Goal: Information Seeking & Learning: Learn about a topic

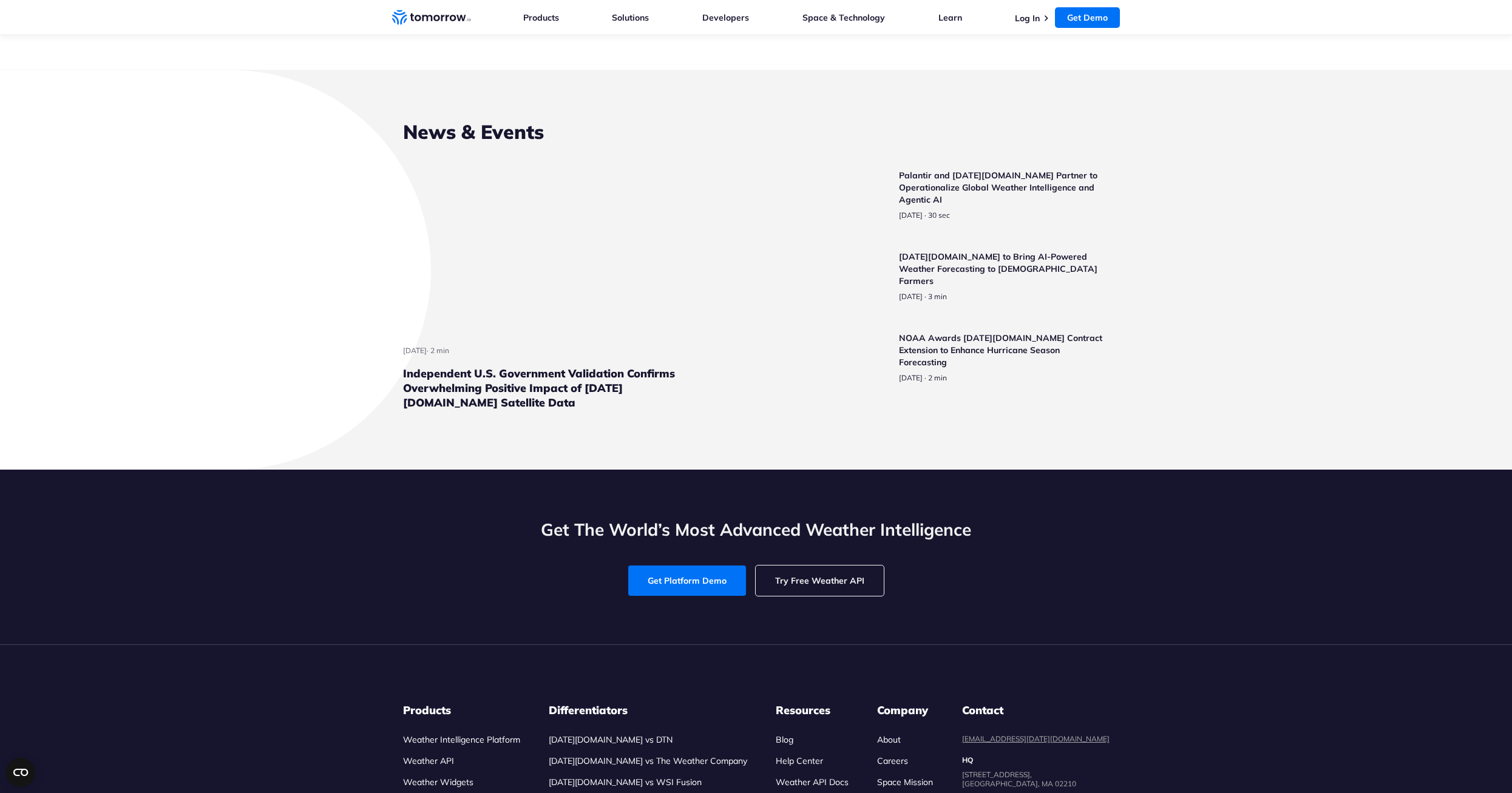
scroll to position [3701, 0]
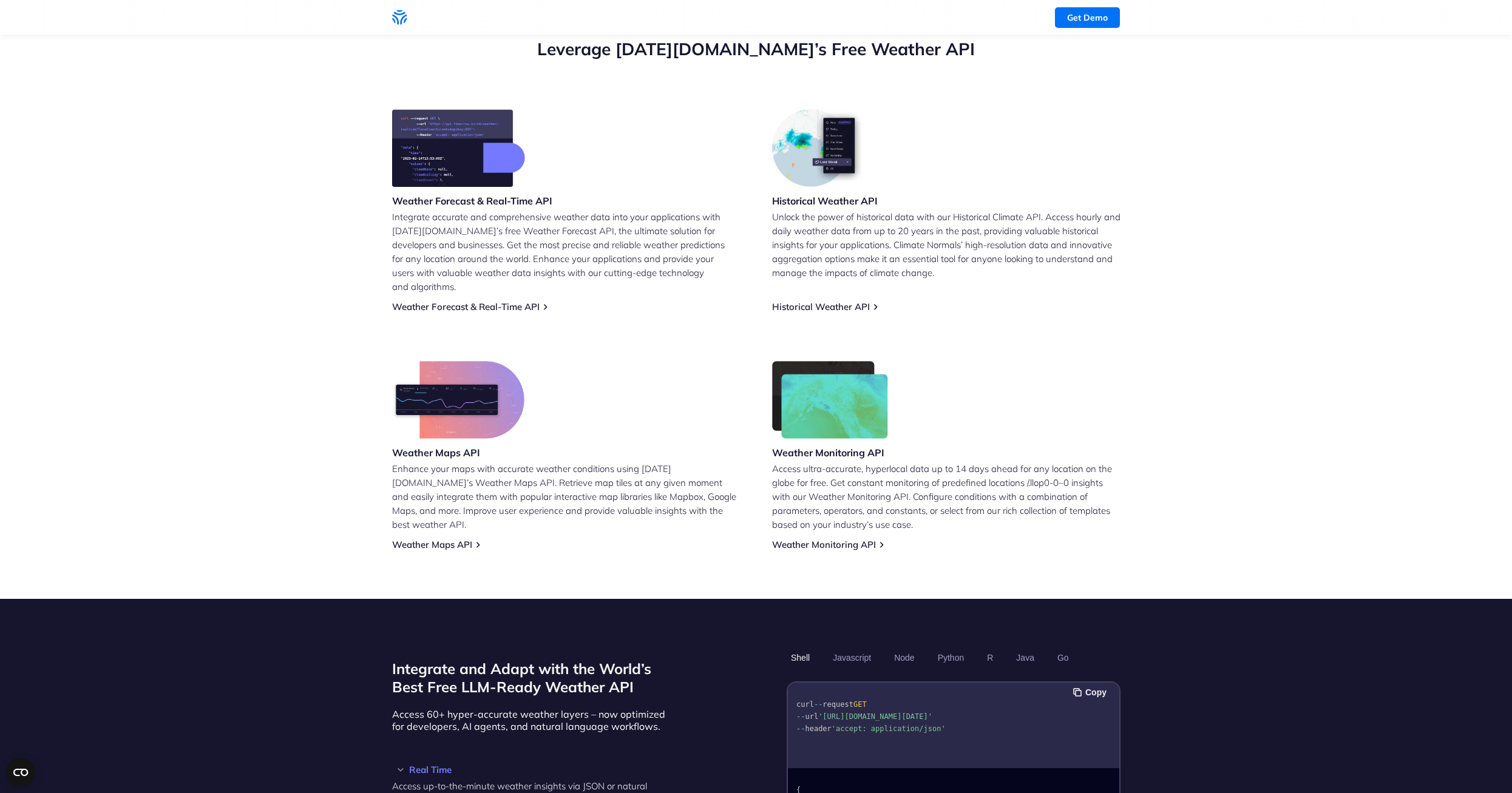
scroll to position [0, 0]
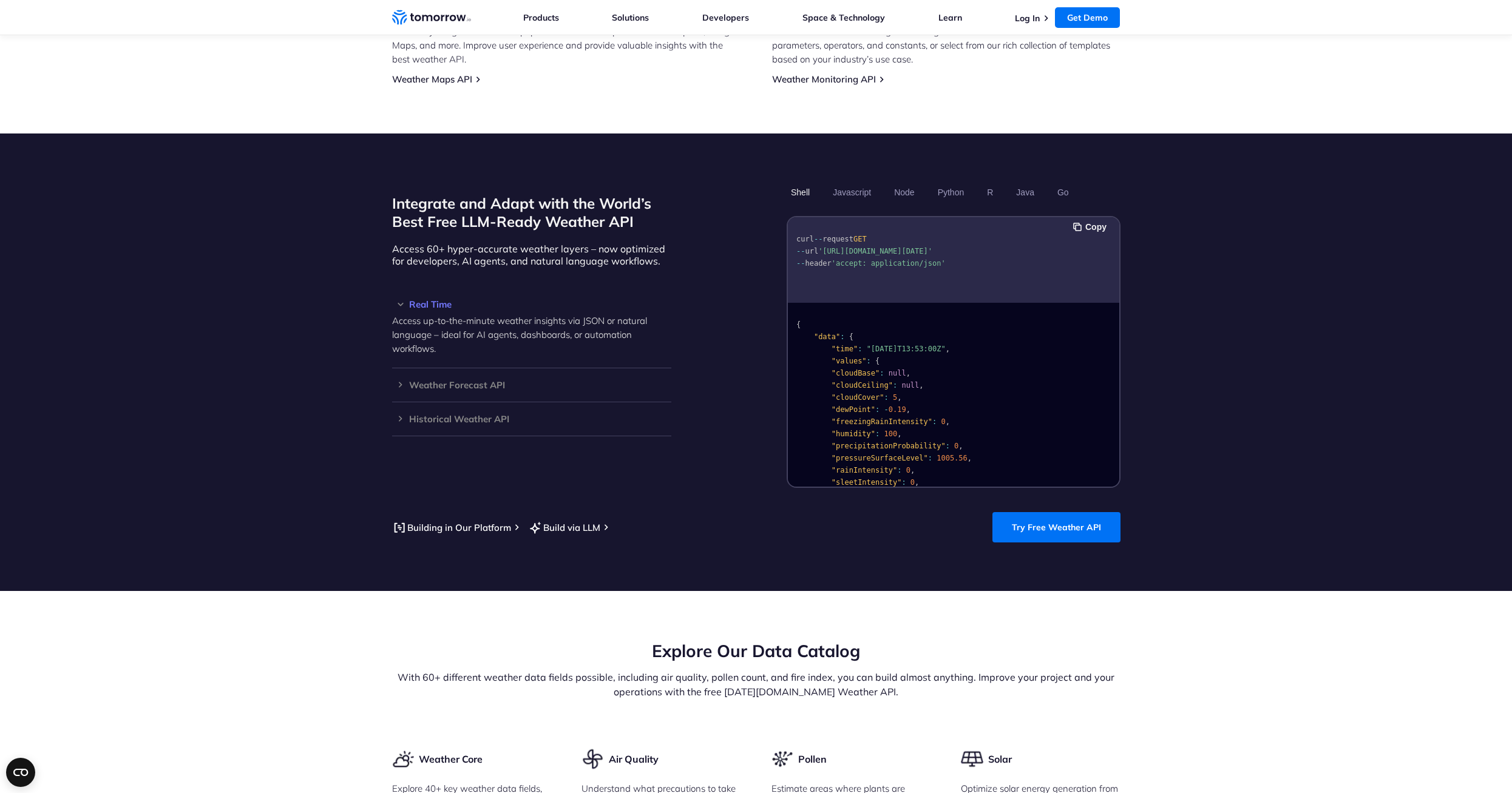
scroll to position [911, 0]
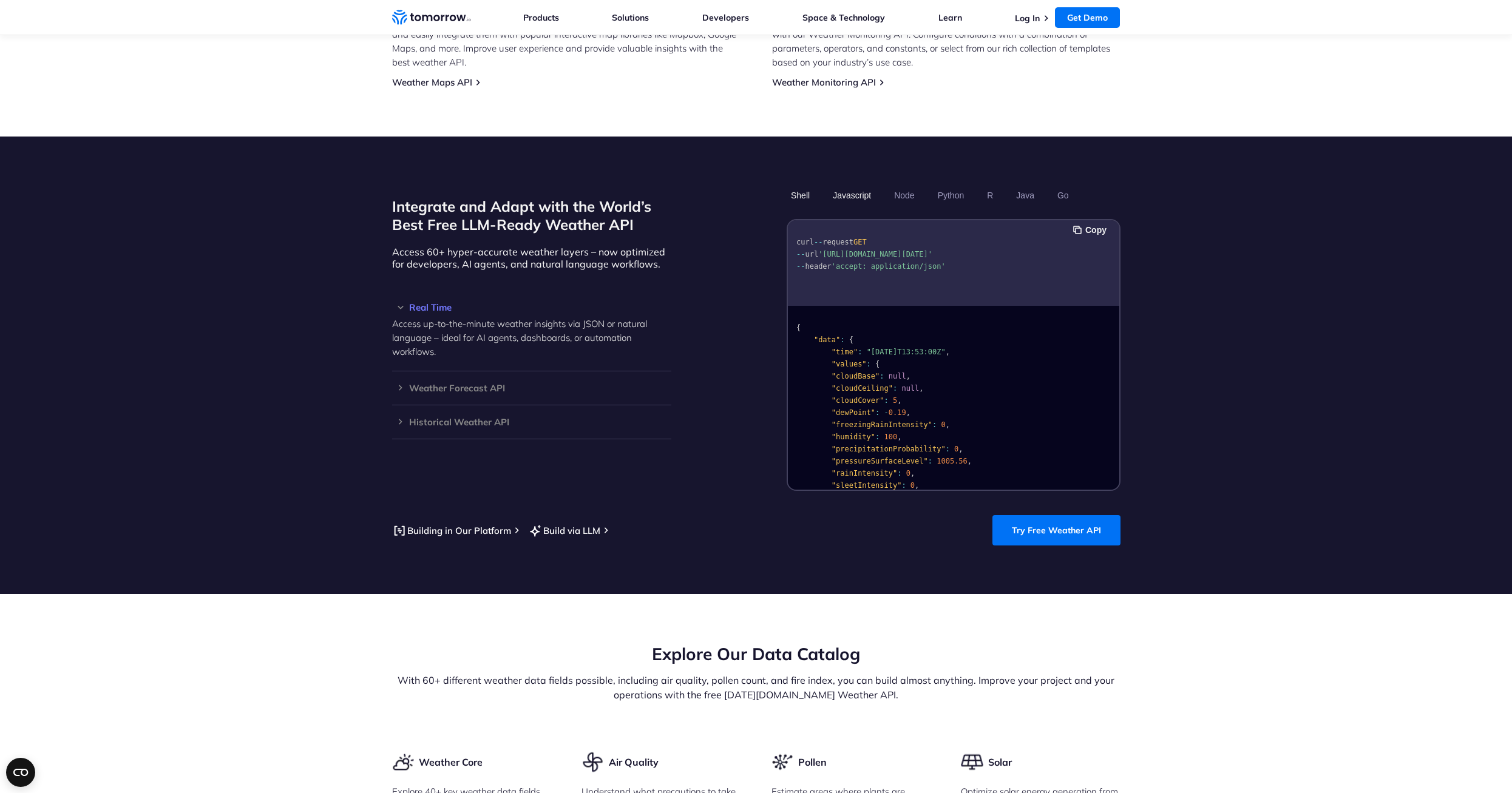
click at [869, 185] on button "Javascript" at bounding box center [852, 195] width 47 height 21
click at [849, 185] on button "Javascript" at bounding box center [852, 195] width 47 height 21
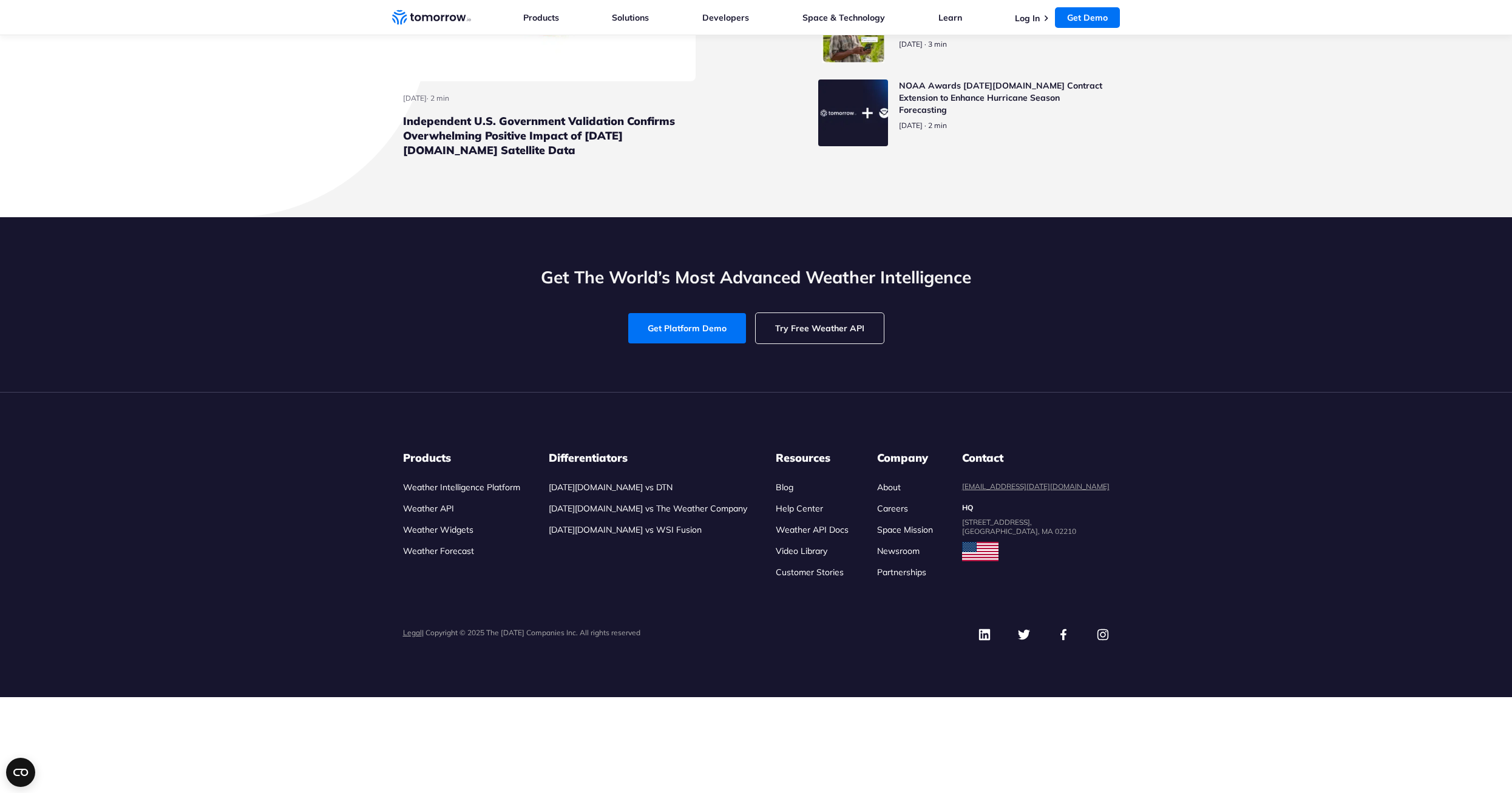
scroll to position [4861, 0]
click at [429, 514] on link "Weather API" at bounding box center [428, 509] width 51 height 11
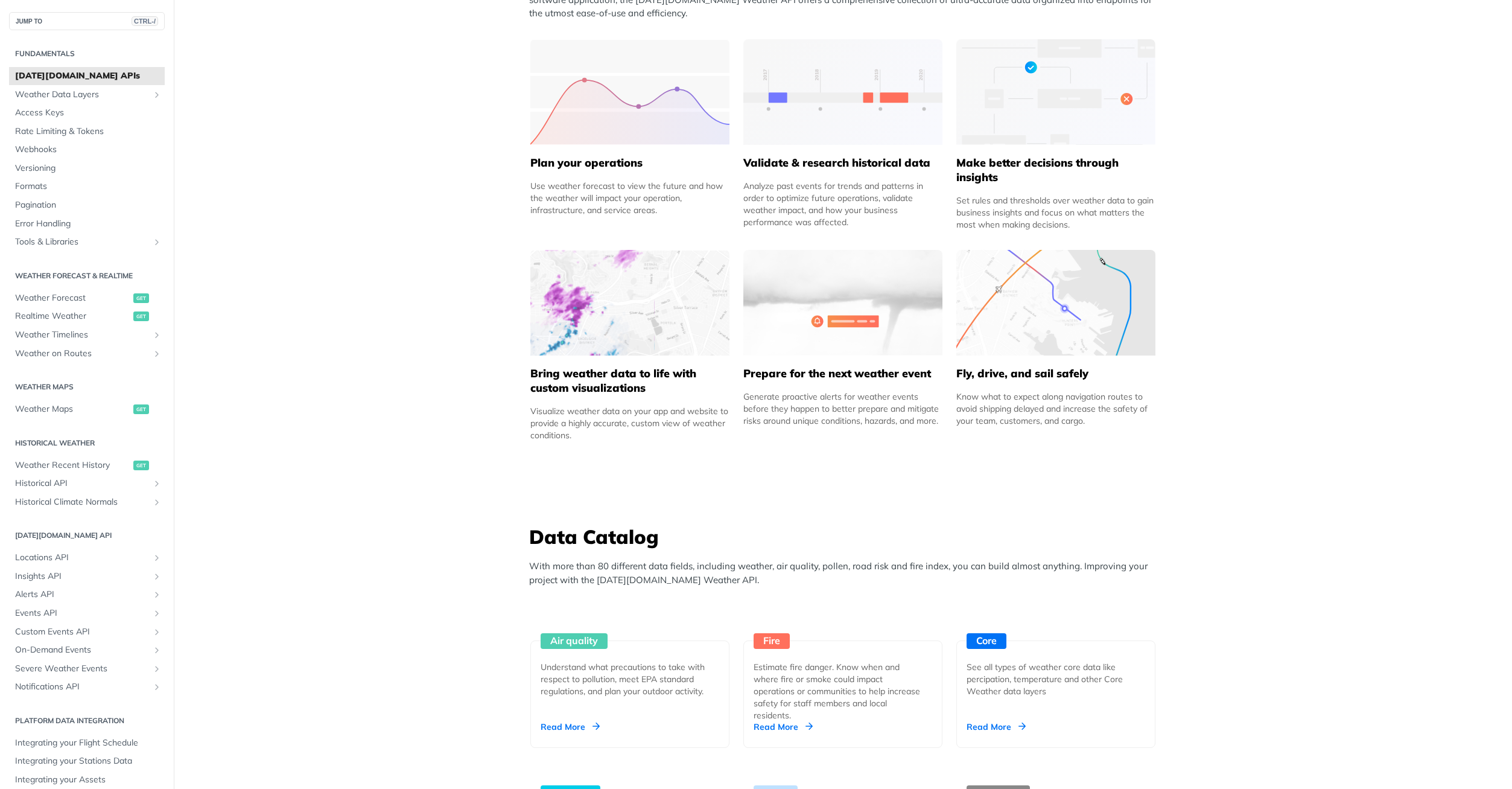
scroll to position [604, 0]
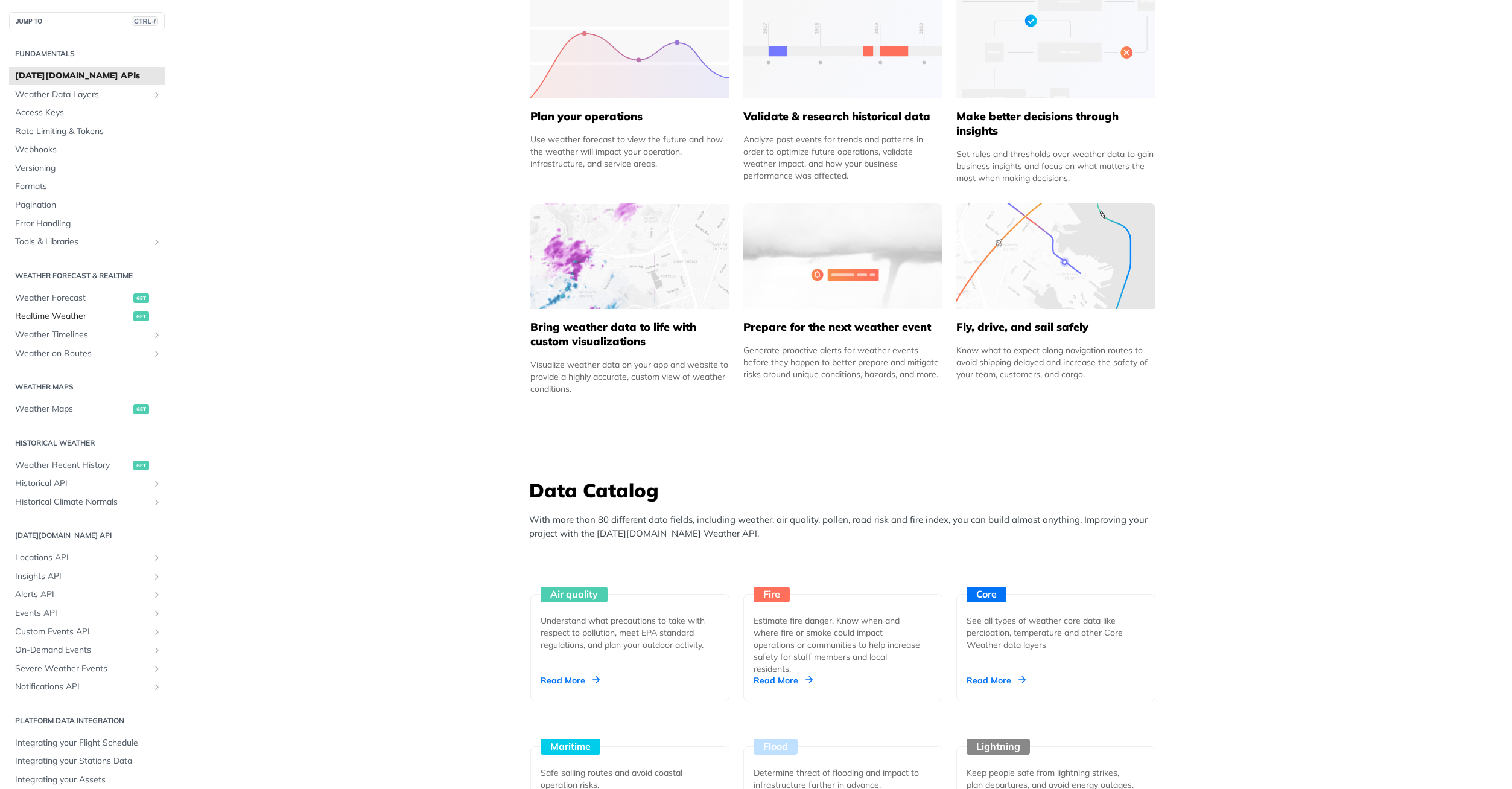
click at [87, 321] on span "Realtime Weather" at bounding box center [73, 317] width 115 height 12
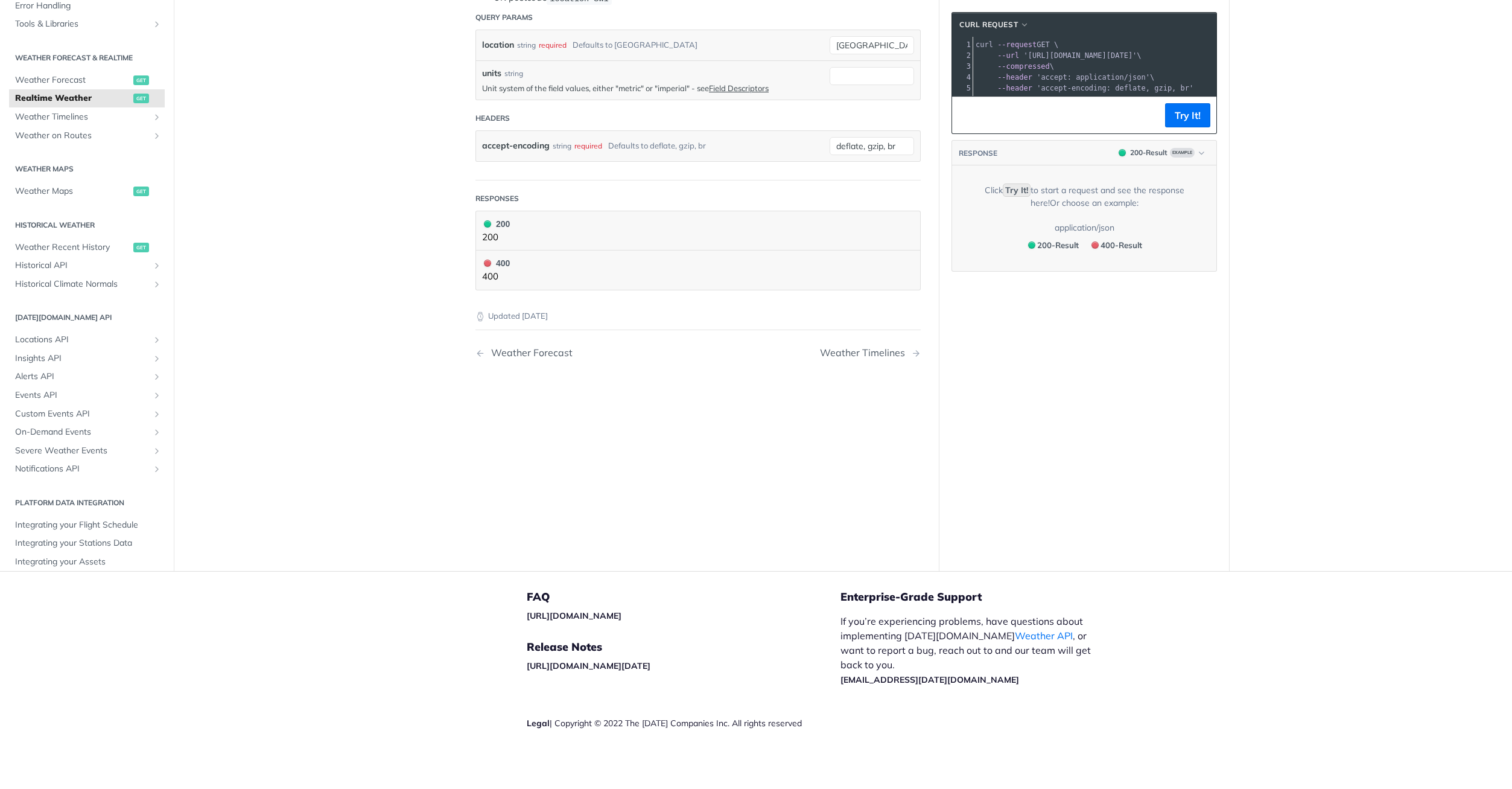
scroll to position [568, 0]
